Goal: Task Accomplishment & Management: Manage account settings

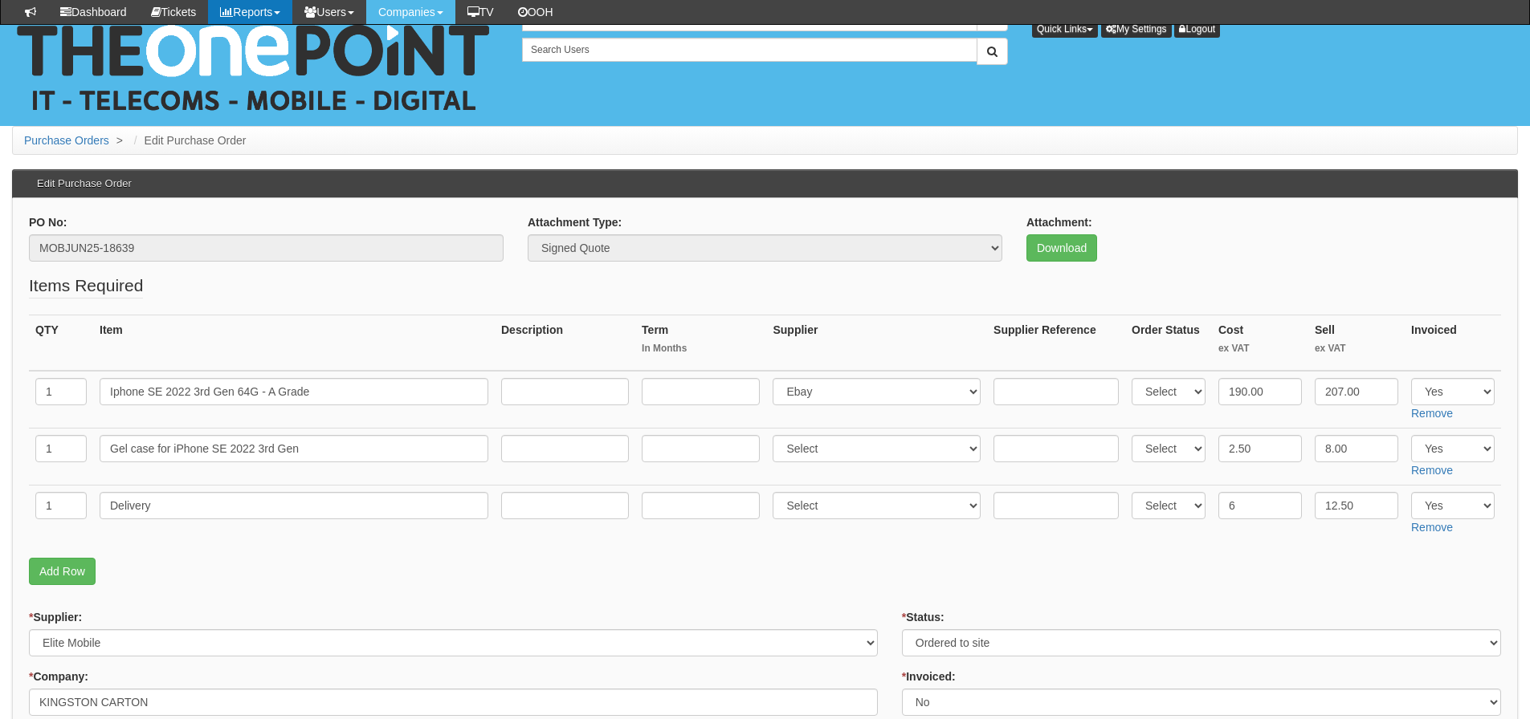
scroll to position [184, 0]
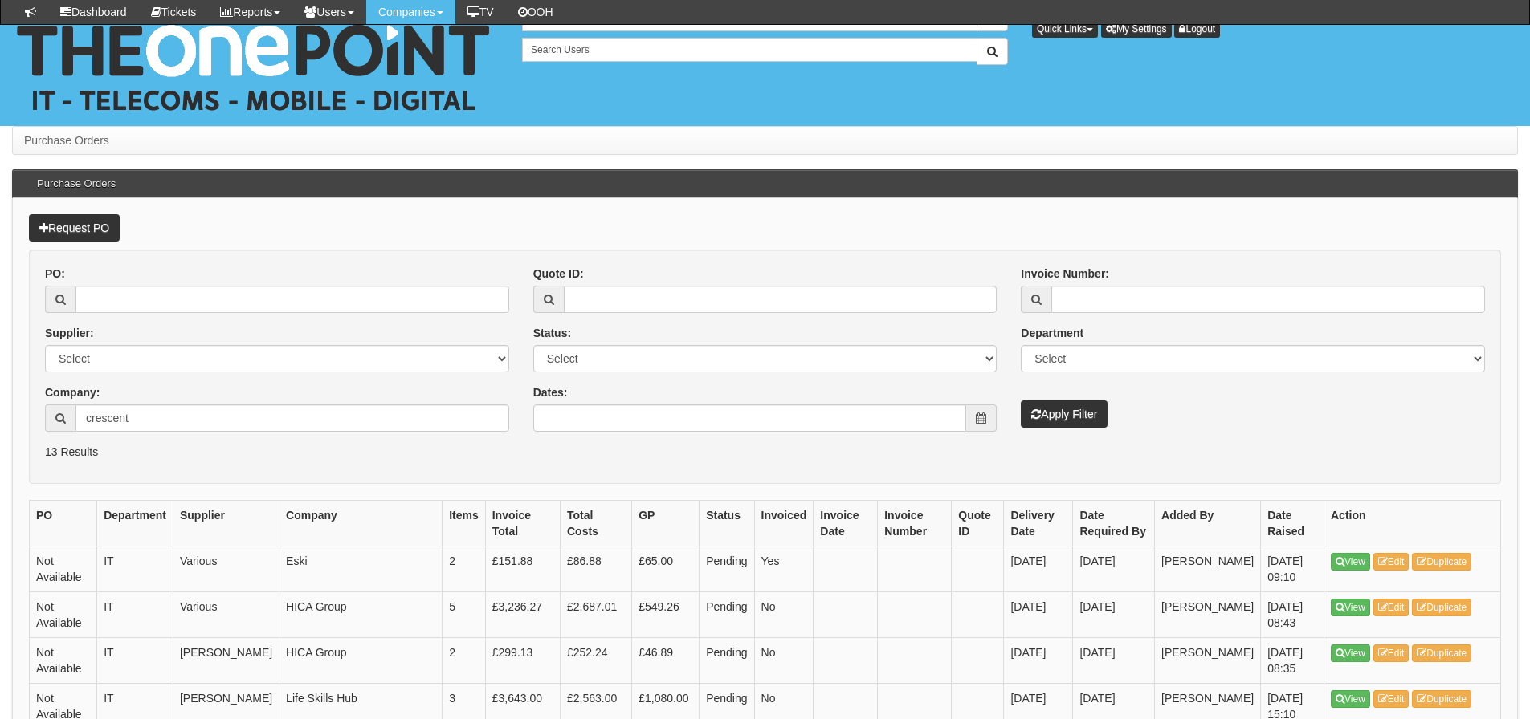
scroll to position [241, 0]
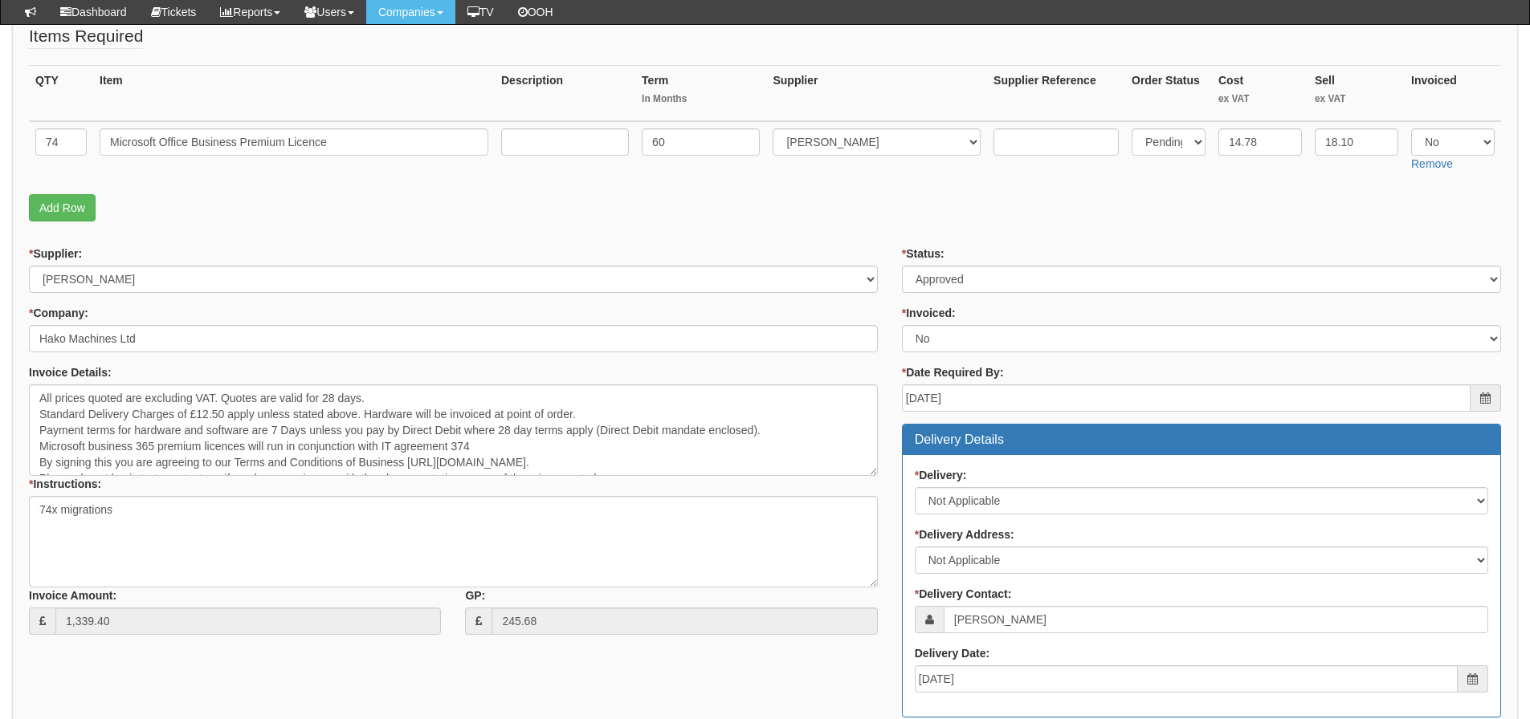
scroll to position [222, 0]
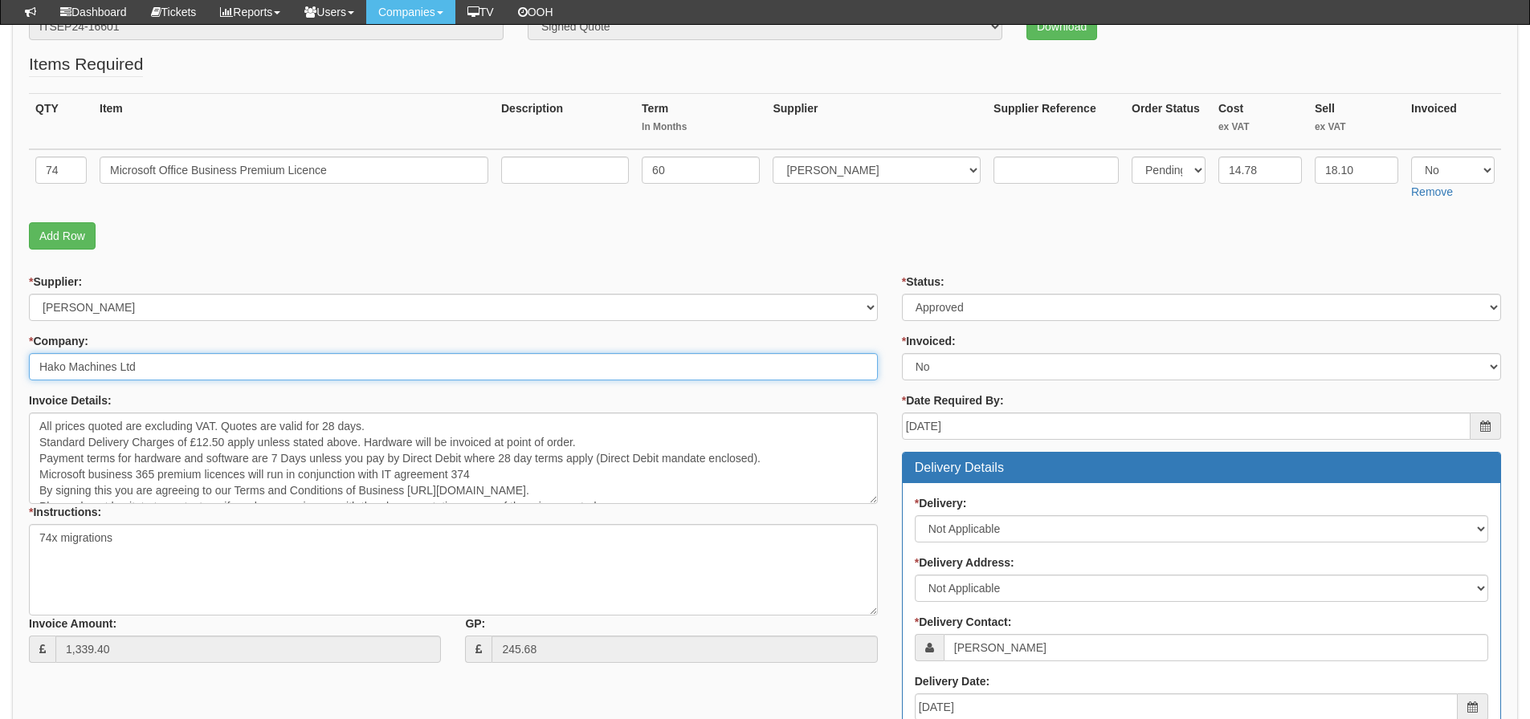
drag, startPoint x: 204, startPoint y: 373, endPoint x: 0, endPoint y: 367, distance: 204.0
click at [0, 367] on div "Purchase Orders > Edit Purchase Order Edit Purchase Order PO No: ITSEP24-16601 …" at bounding box center [765, 593] width 1530 height 1378
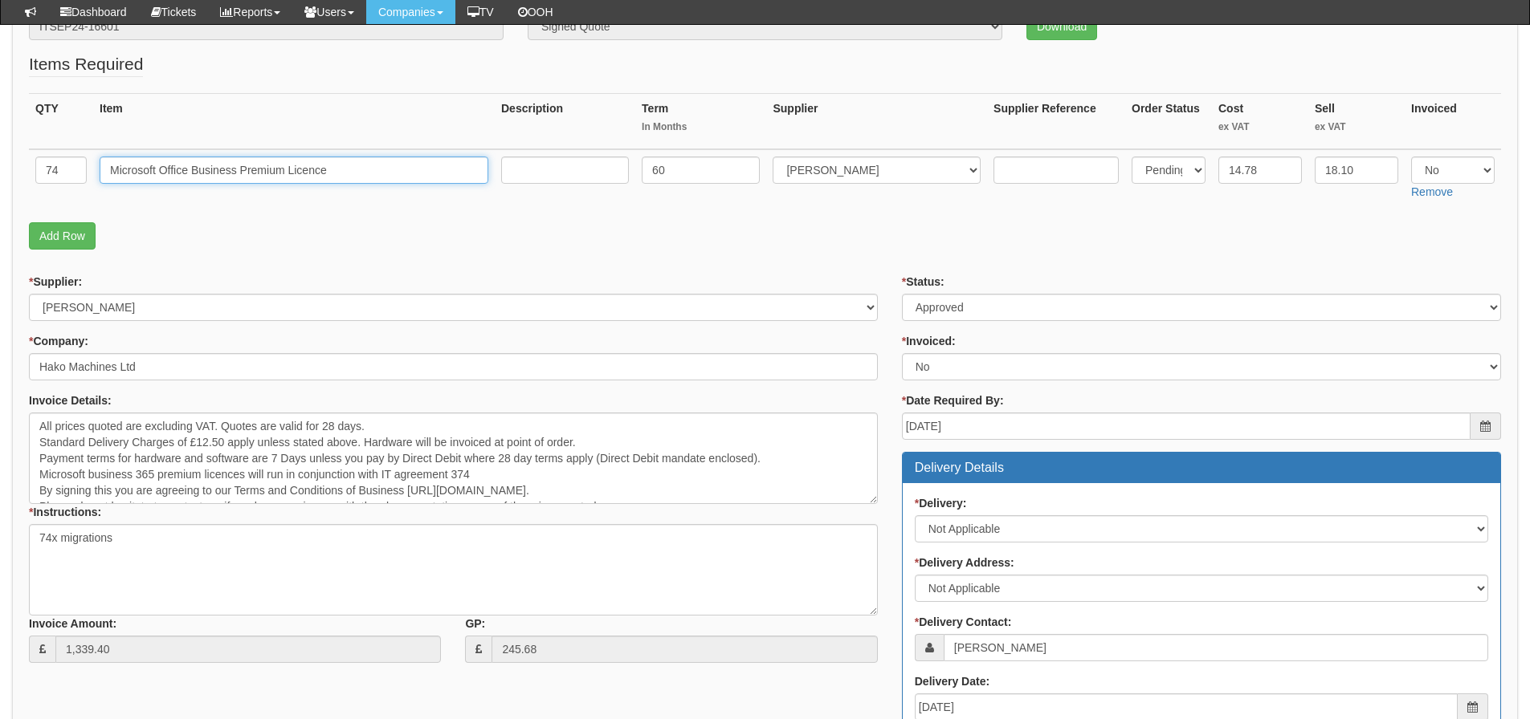
drag, startPoint x: 360, startPoint y: 181, endPoint x: 0, endPoint y: 160, distance: 360.3
click at [0, 160] on div "Purchase Orders > Edit Purchase Order Edit Purchase Order PO No: ITSEP24-16601 …" at bounding box center [765, 593] width 1530 height 1378
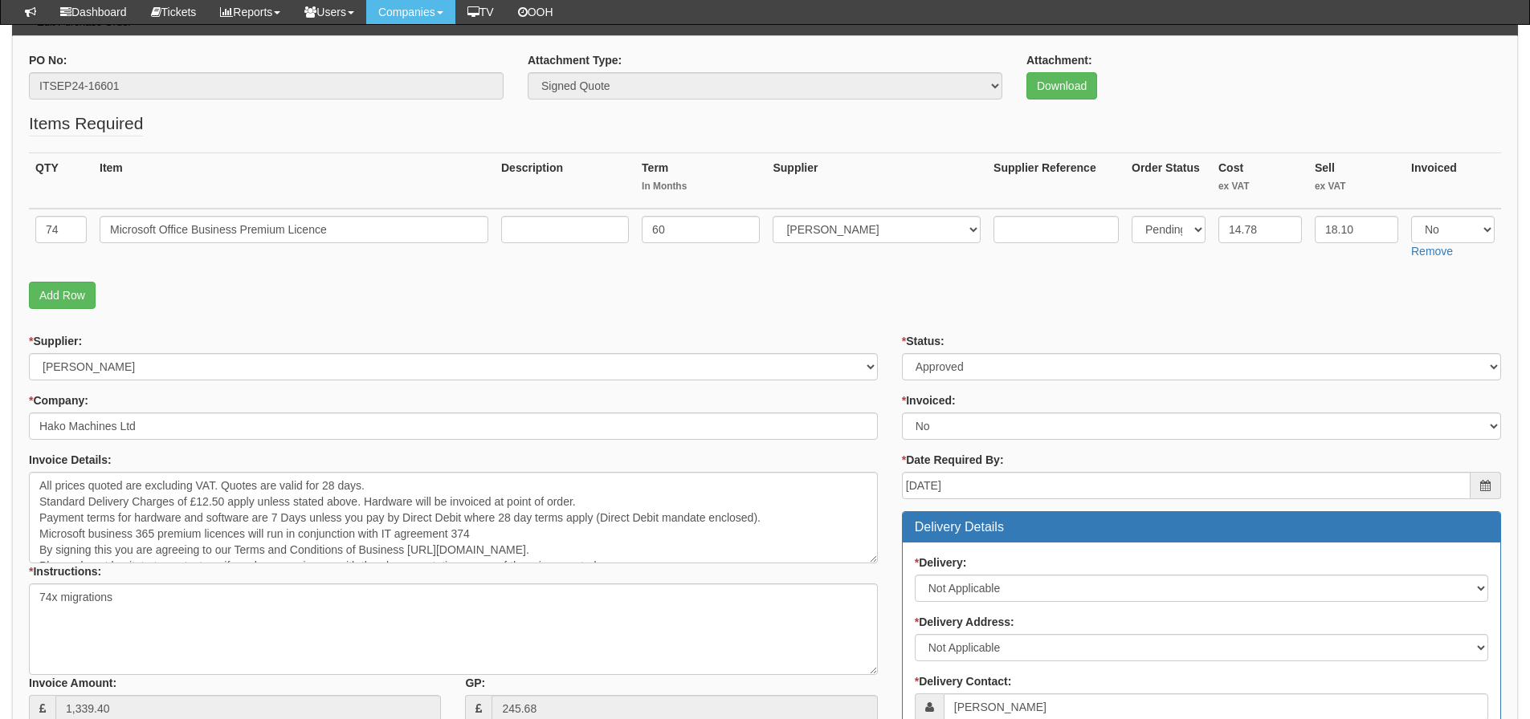
scroll to position [61, 0]
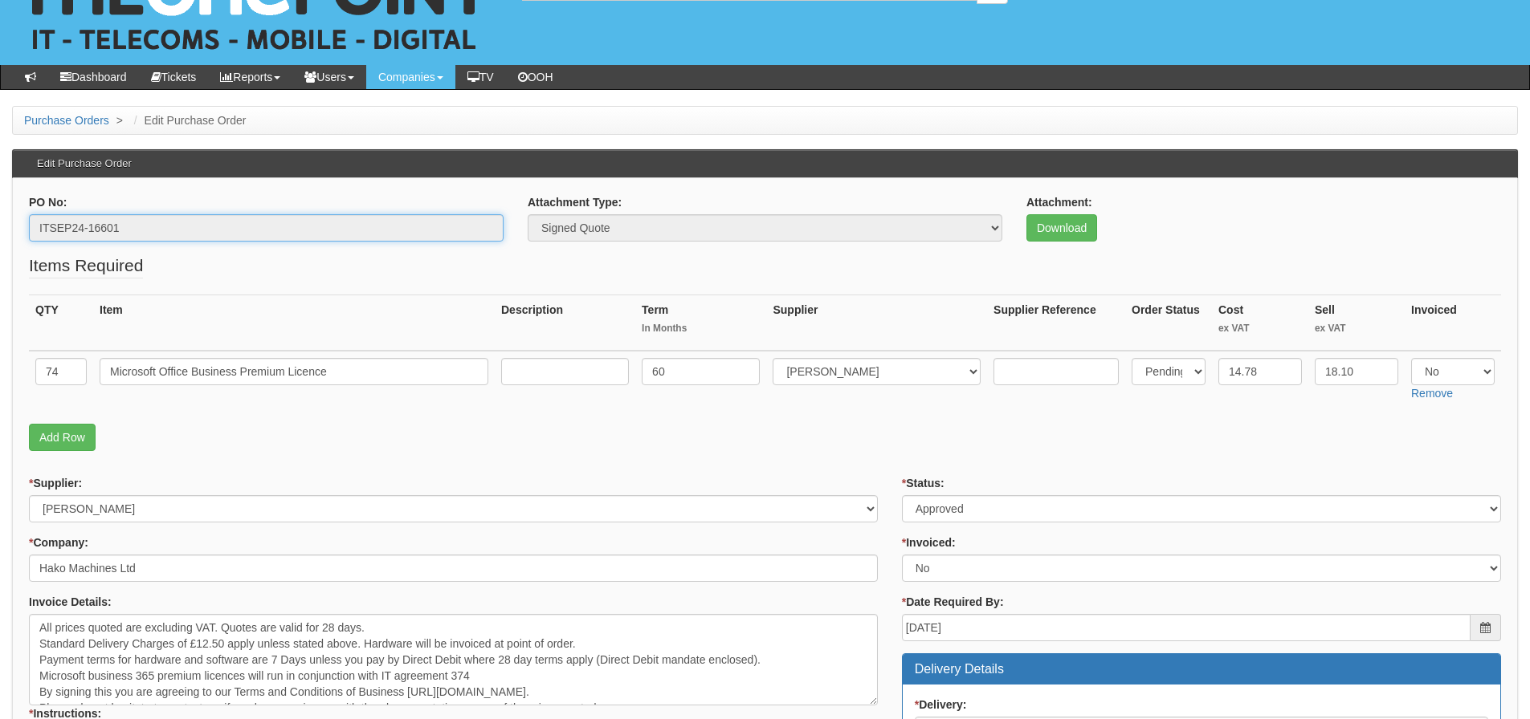
drag, startPoint x: 173, startPoint y: 227, endPoint x: 40, endPoint y: 229, distance: 132.5
click at [40, 229] on input "ITSEP24-16601" at bounding box center [266, 227] width 475 height 27
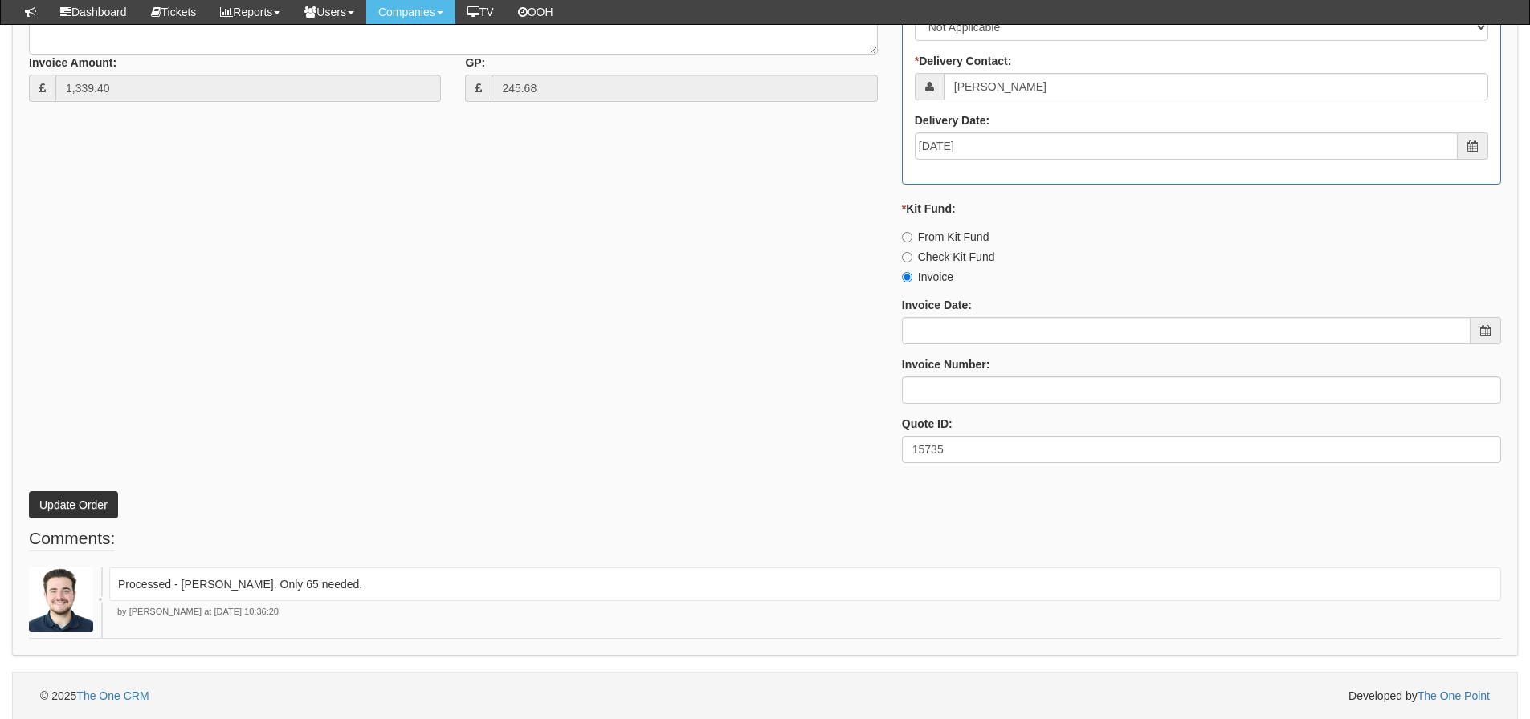
scroll to position [784, 0]
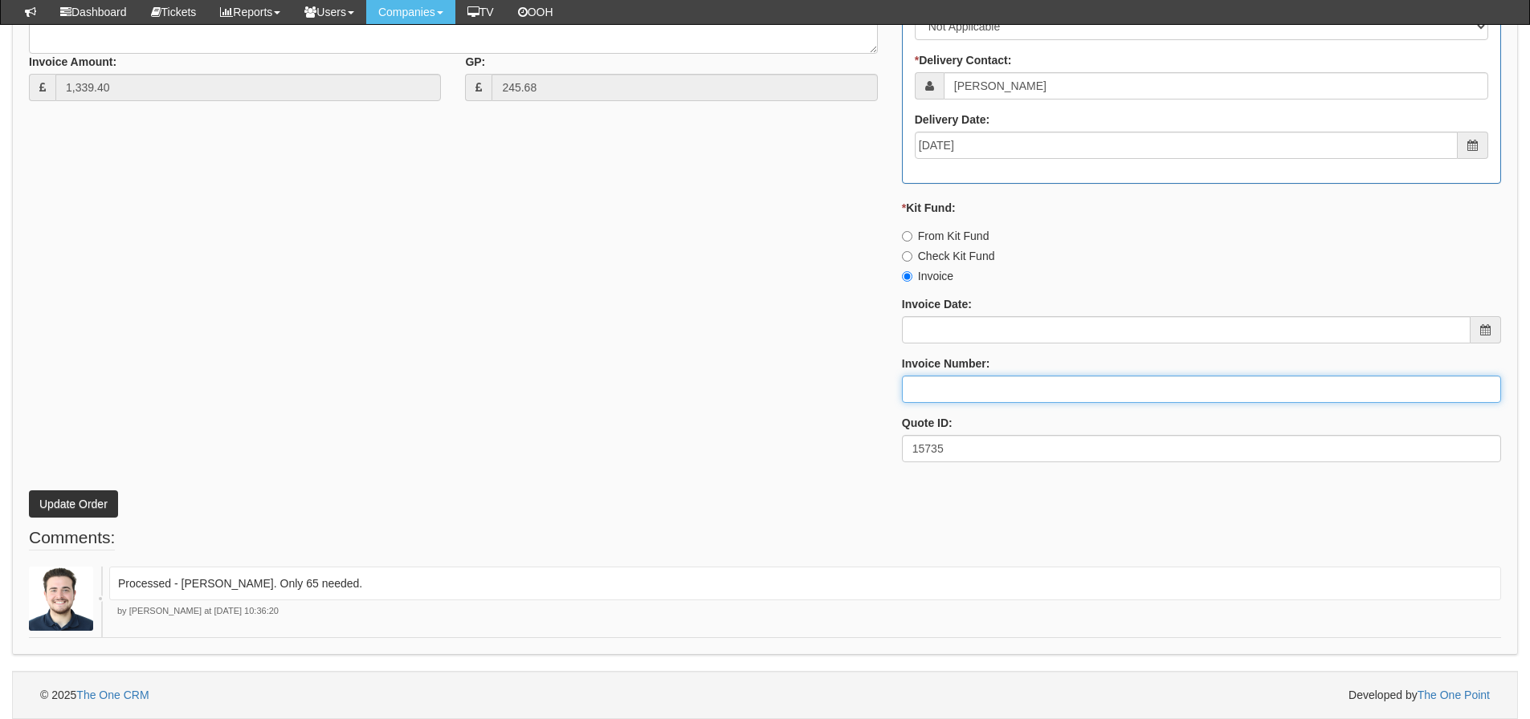
click at [959, 389] on input "Invoice Number:" at bounding box center [1201, 389] width 599 height 27
type input "[PERSON_NAME]"
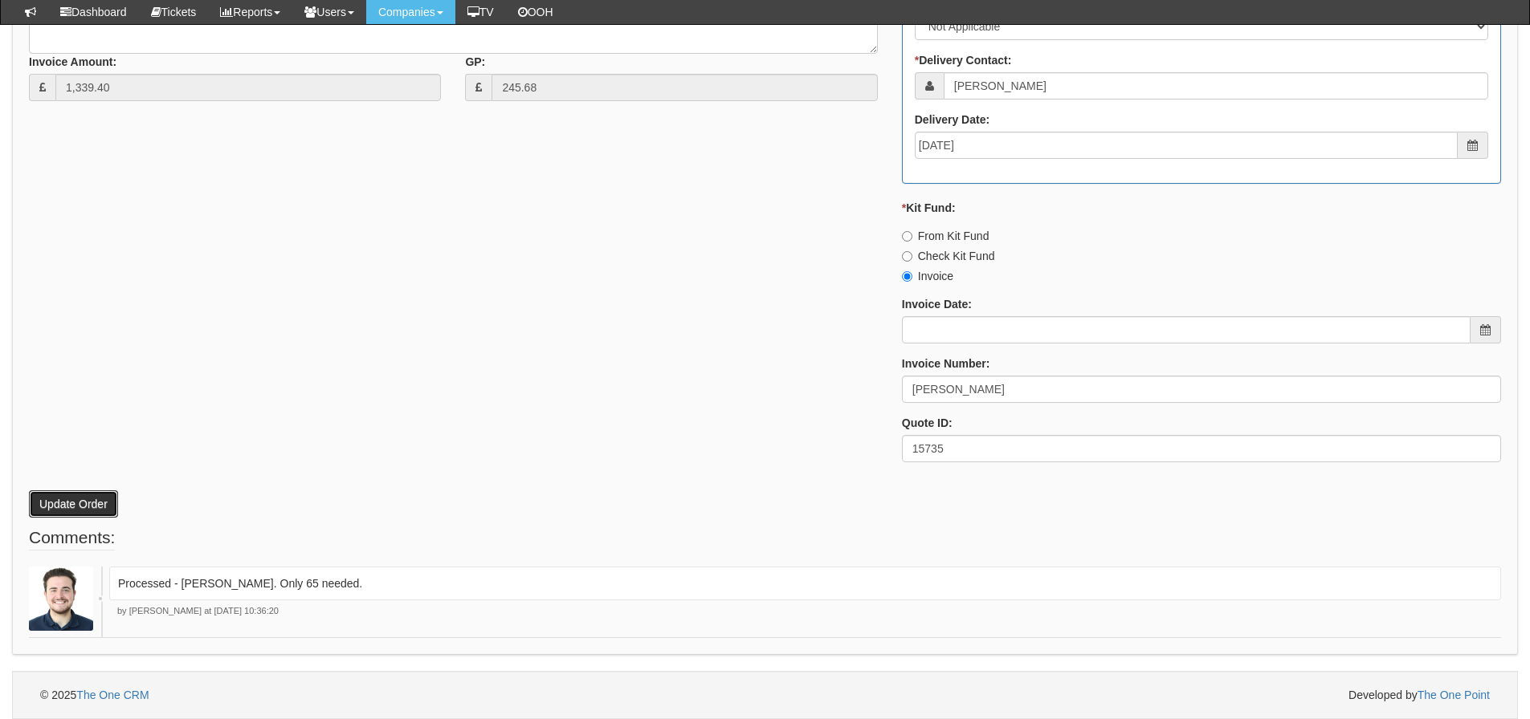
click at [104, 507] on button "Update Order" at bounding box center [73, 504] width 89 height 27
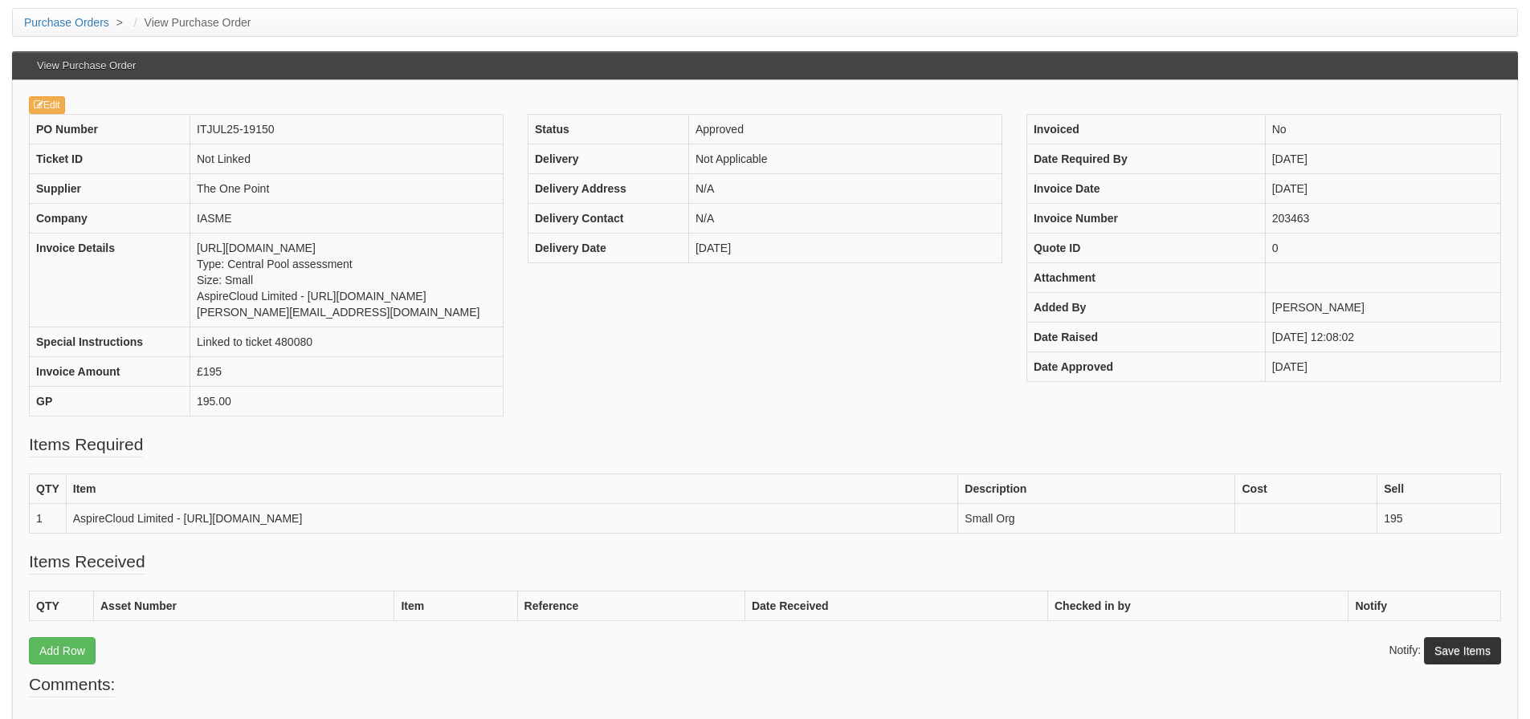
scroll to position [160, 0]
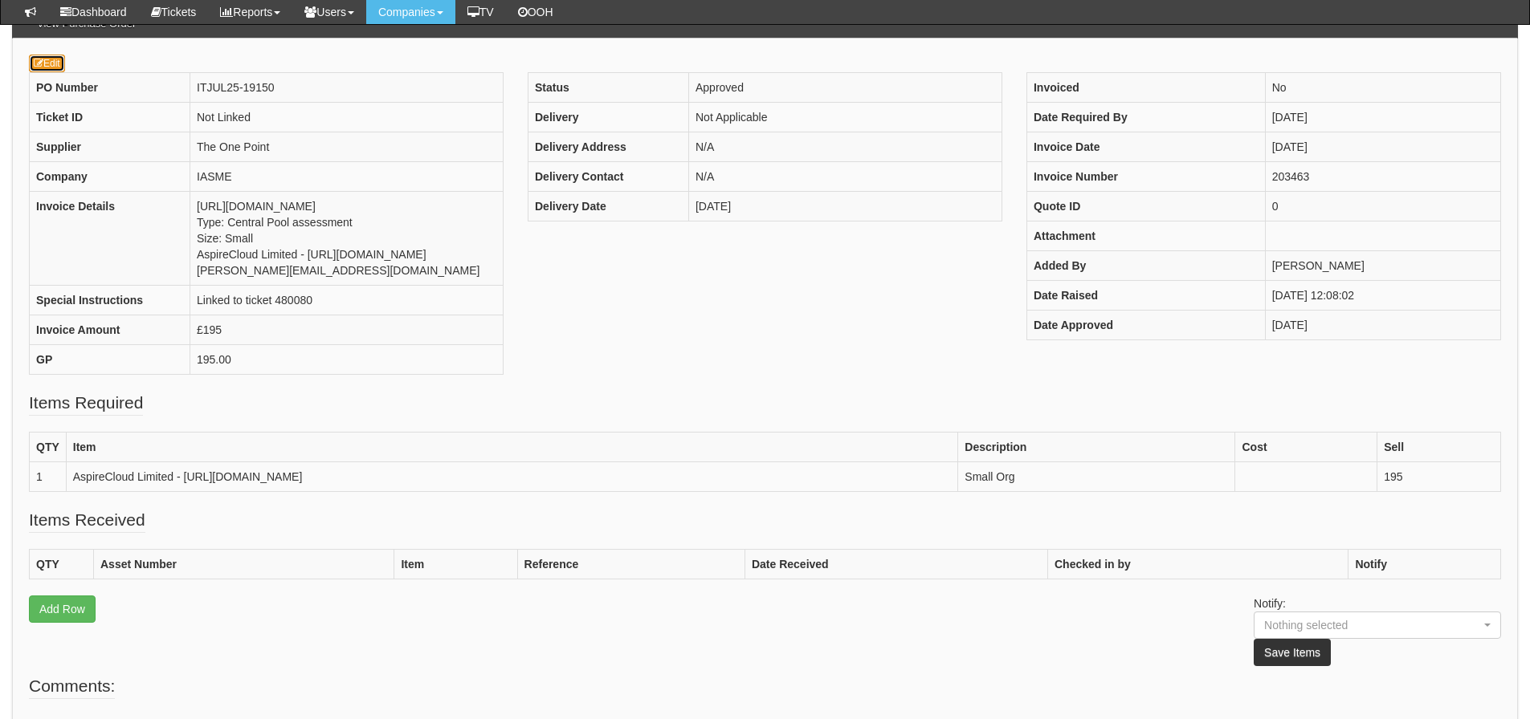
click at [46, 63] on link "Edit" at bounding box center [47, 64] width 36 height 18
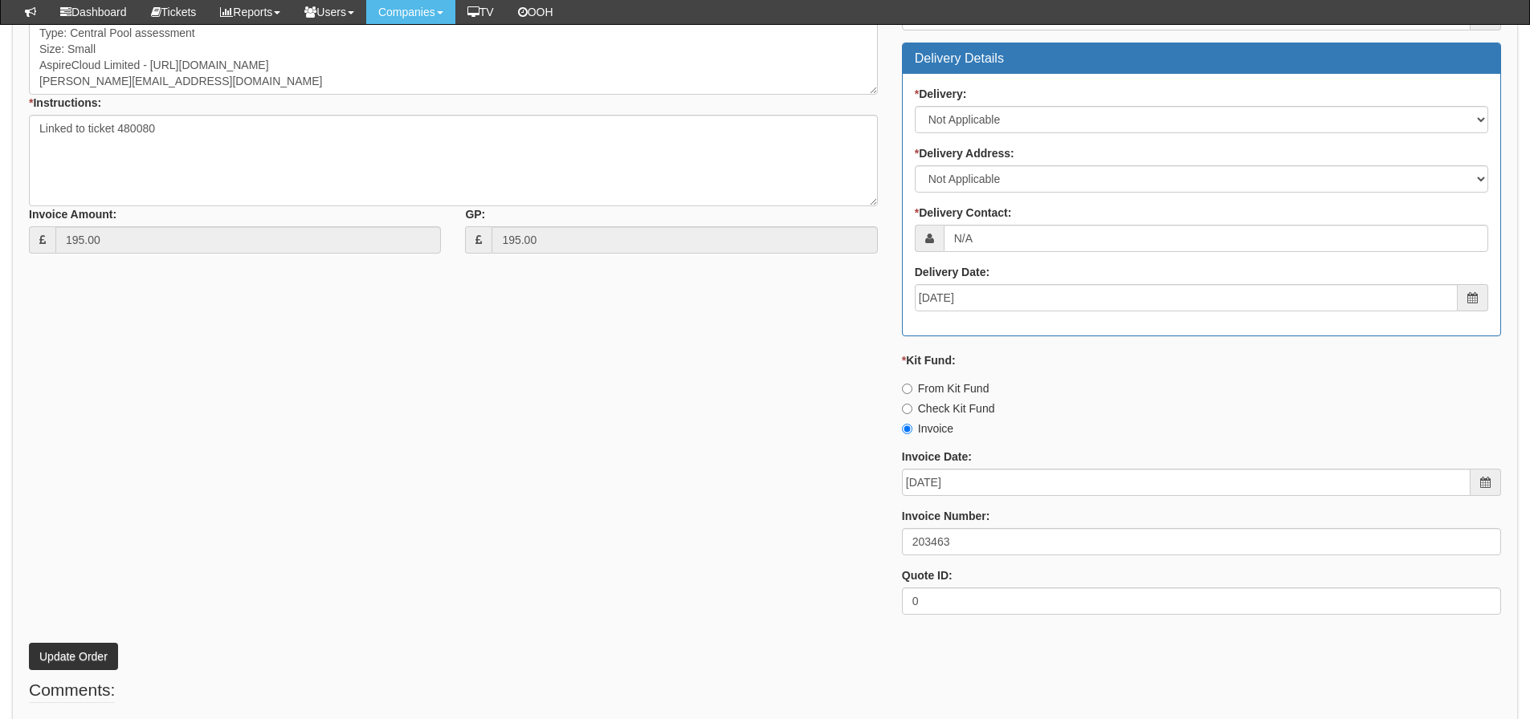
scroll to position [632, 0]
